Goal: Navigation & Orientation: Understand site structure

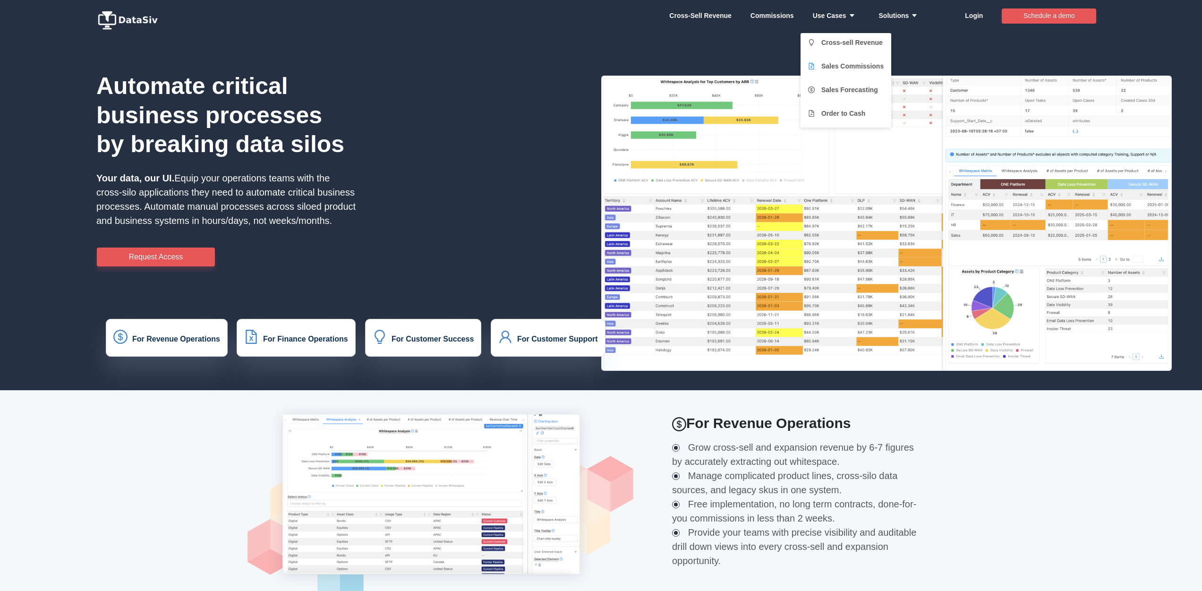
click at [844, 65] on link "Sales Commissions" at bounding box center [846, 66] width 76 height 19
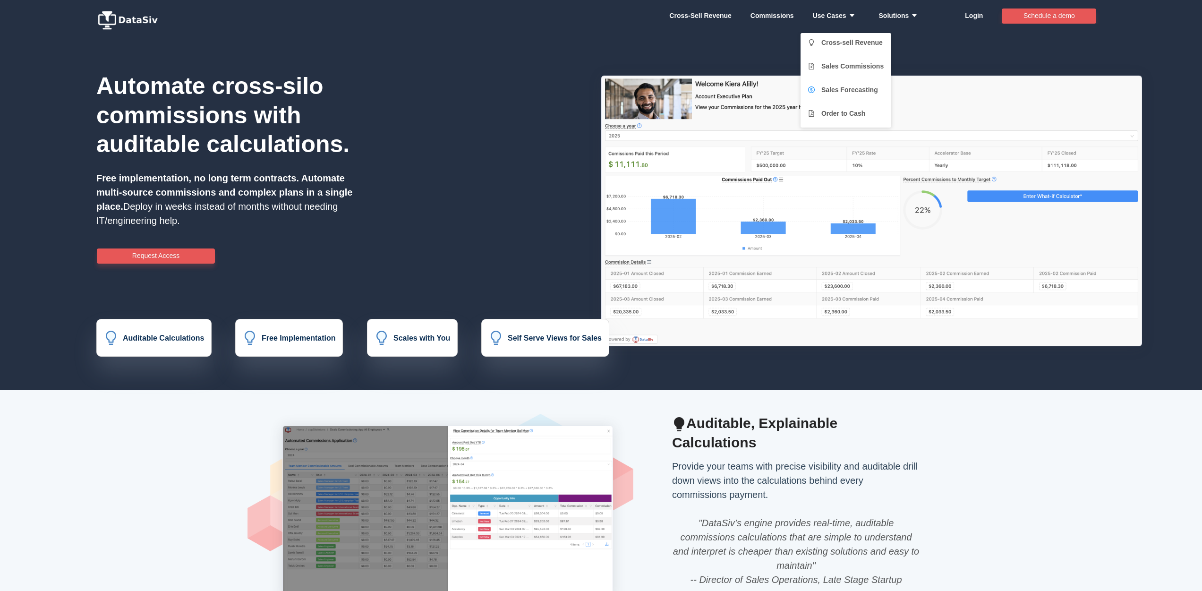
click at [836, 91] on link "Sales Forecasting" at bounding box center [846, 89] width 76 height 19
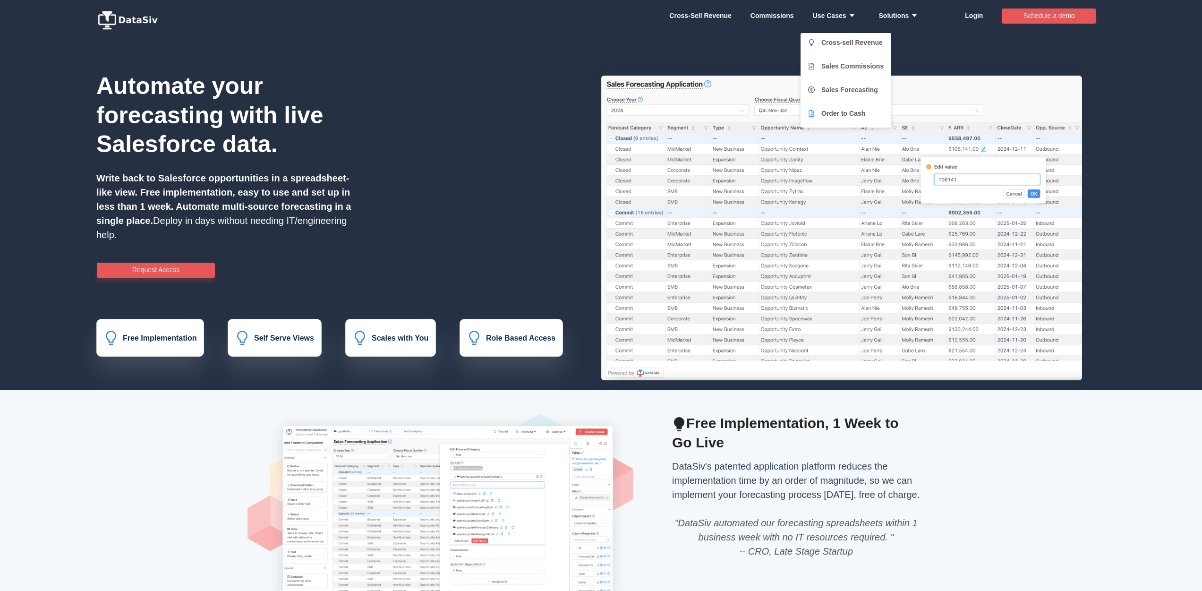
click at [826, 110] on link "Order to Cash" at bounding box center [846, 113] width 76 height 19
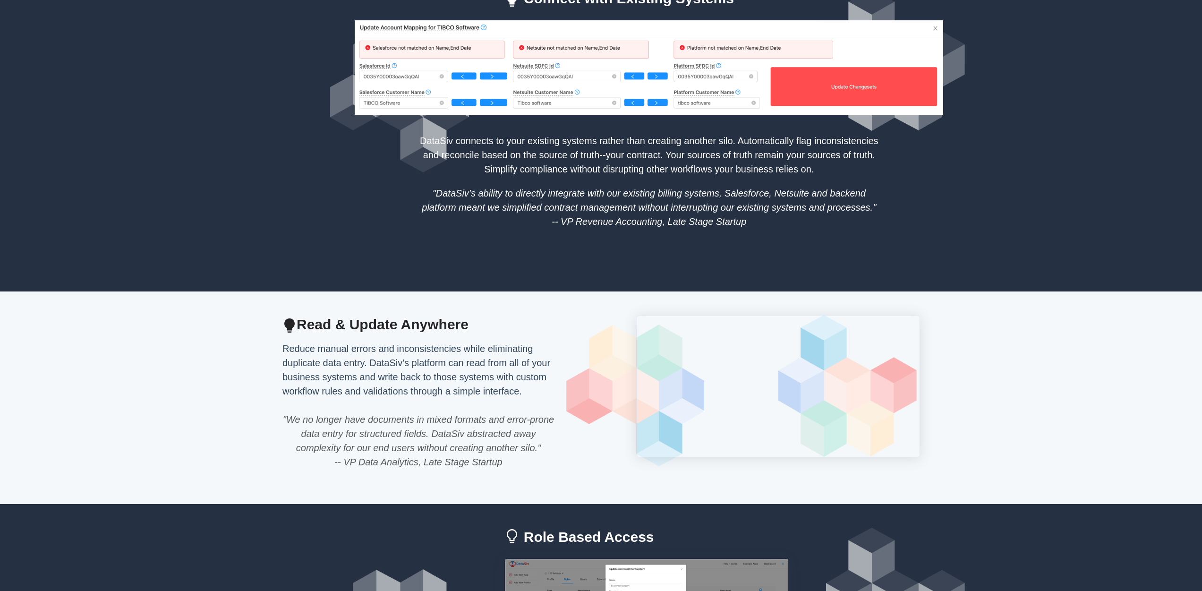
scroll to position [727, 0]
